Goal: Information Seeking & Learning: Check status

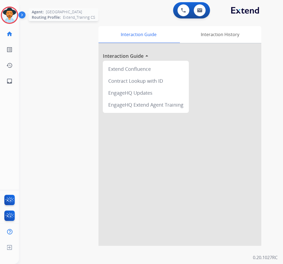
click at [13, 15] on img at bounding box center [9, 15] width 15 height 15
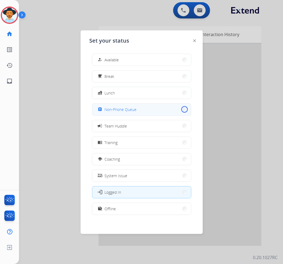
click at [180, 109] on button "assignment Non-Phone Queue" at bounding box center [141, 110] width 99 height 12
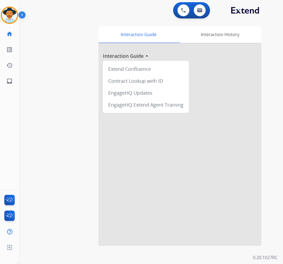
drag, startPoint x: 137, startPoint y: 2, endPoint x: 135, endPoint y: -1, distance: 3.6
click at [135, 0] on html "Outbound call Quit Outbound call Quit Schedule interaction + Add to my list Cus…" at bounding box center [141, 132] width 283 height 264
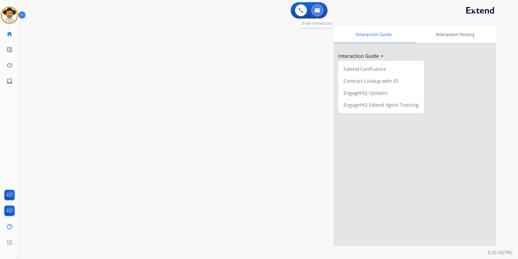
click at [282, 12] on img at bounding box center [317, 10] width 5 height 4
select select "**********"
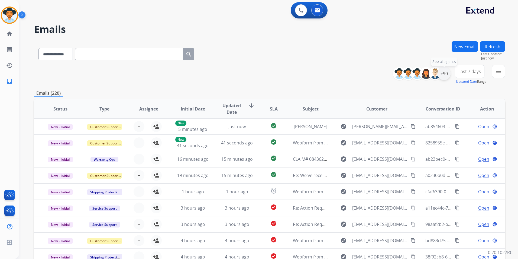
click at [282, 72] on div "+90" at bounding box center [444, 73] width 13 height 13
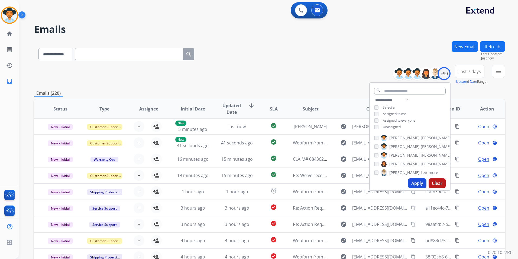
click at [282, 181] on button "Apply" at bounding box center [417, 183] width 18 height 10
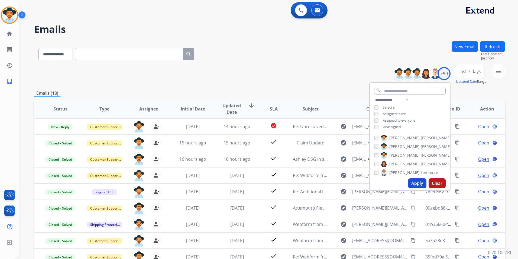
click at [282, 65] on div "**********" at bounding box center [269, 75] width 471 height 20
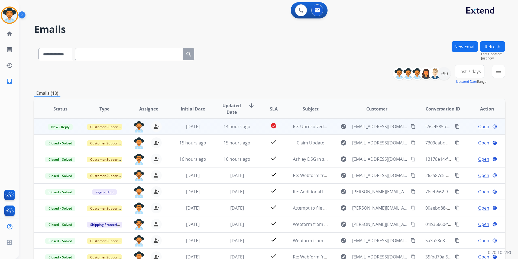
click at [282, 126] on span "Open" at bounding box center [483, 126] width 11 height 7
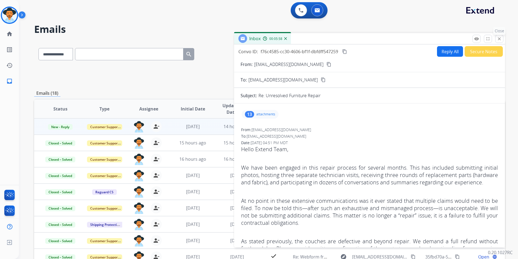
click at [282, 41] on mat-icon "close" at bounding box center [499, 38] width 5 height 5
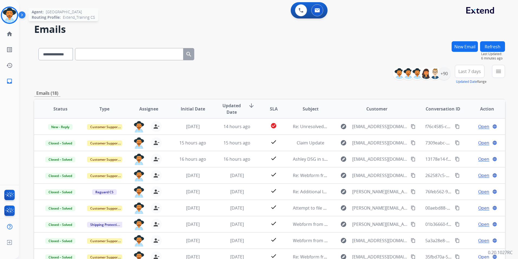
click at [7, 18] on img at bounding box center [9, 15] width 15 height 15
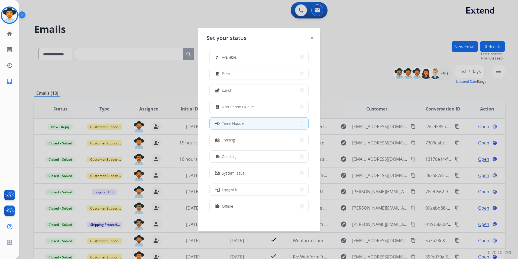
click at [282, 51] on div at bounding box center [259, 129] width 518 height 259
